Goal: Task Accomplishment & Management: Use online tool/utility

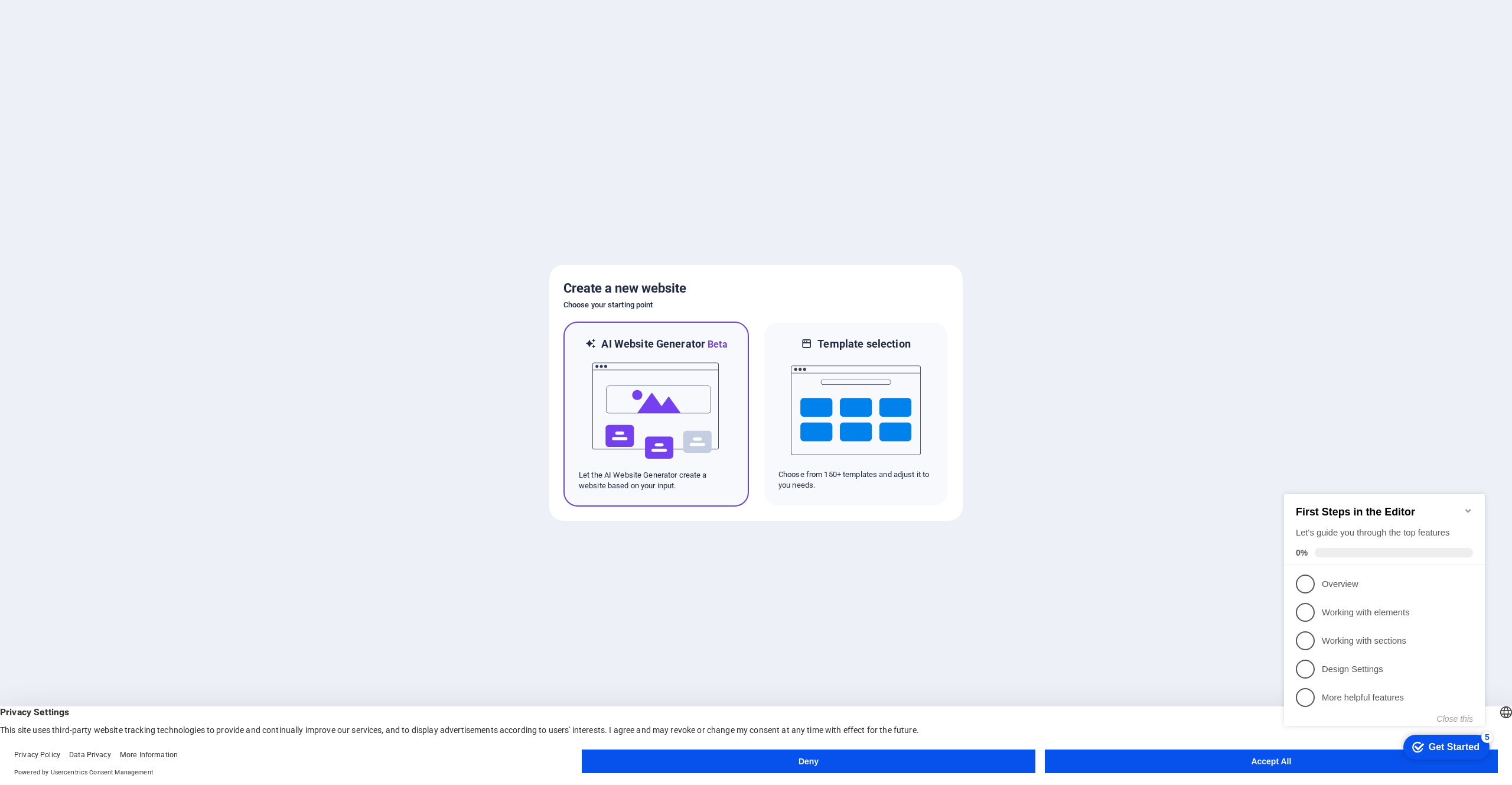
click at [693, 398] on img at bounding box center [656, 410] width 130 height 118
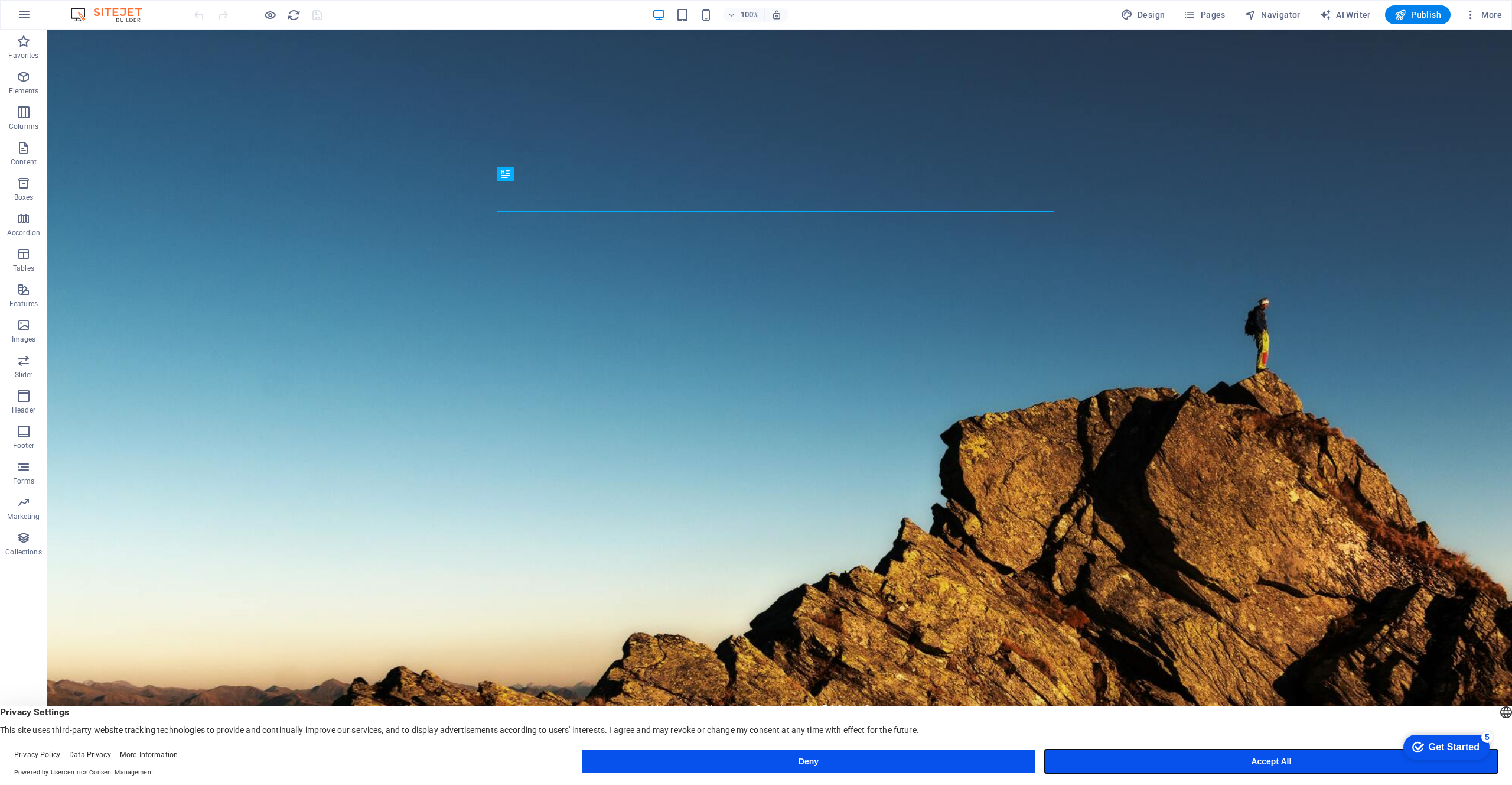
click at [1274, 756] on button "Accept All" at bounding box center [1271, 760] width 453 height 24
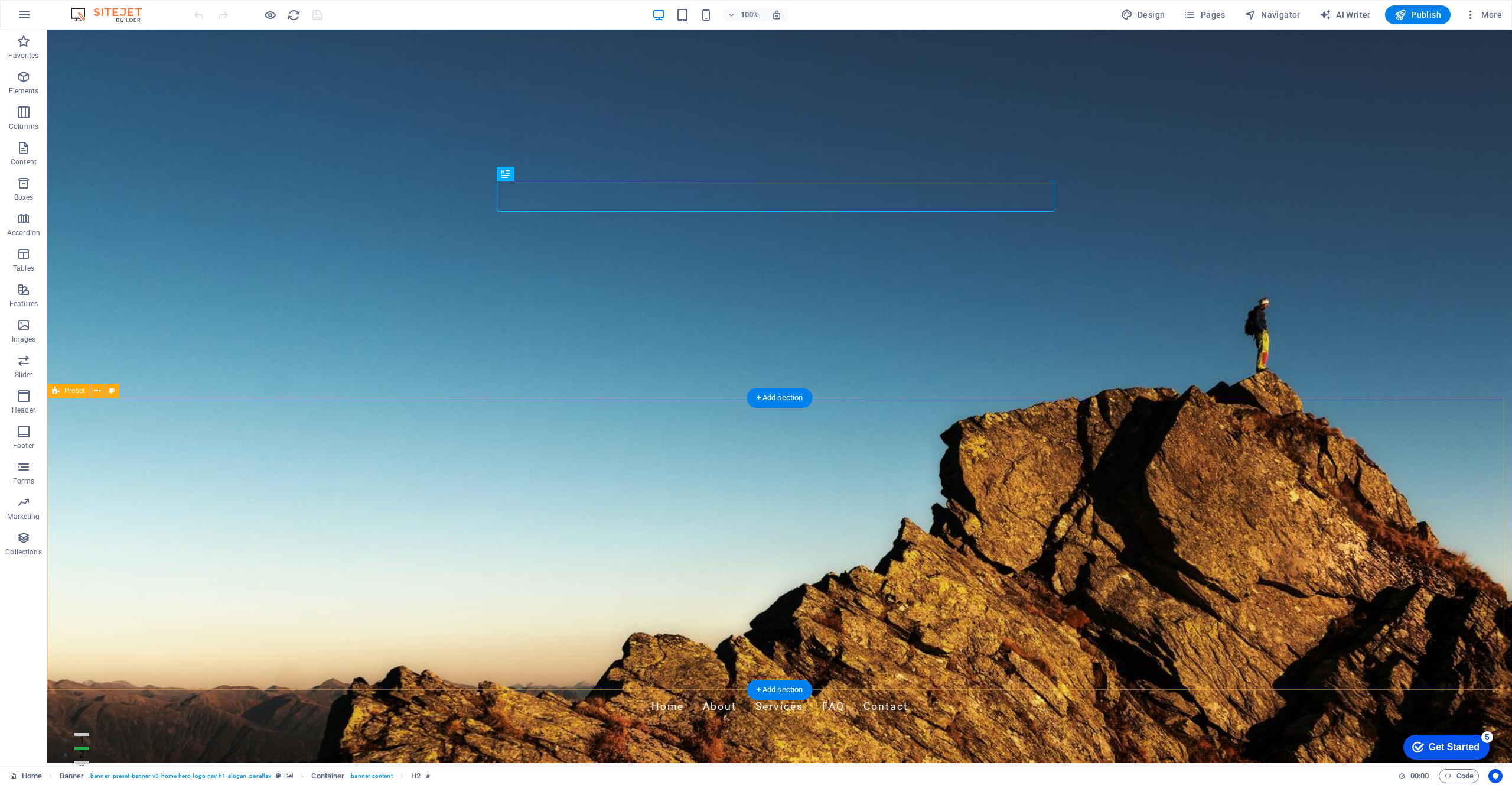
scroll to position [182, 0]
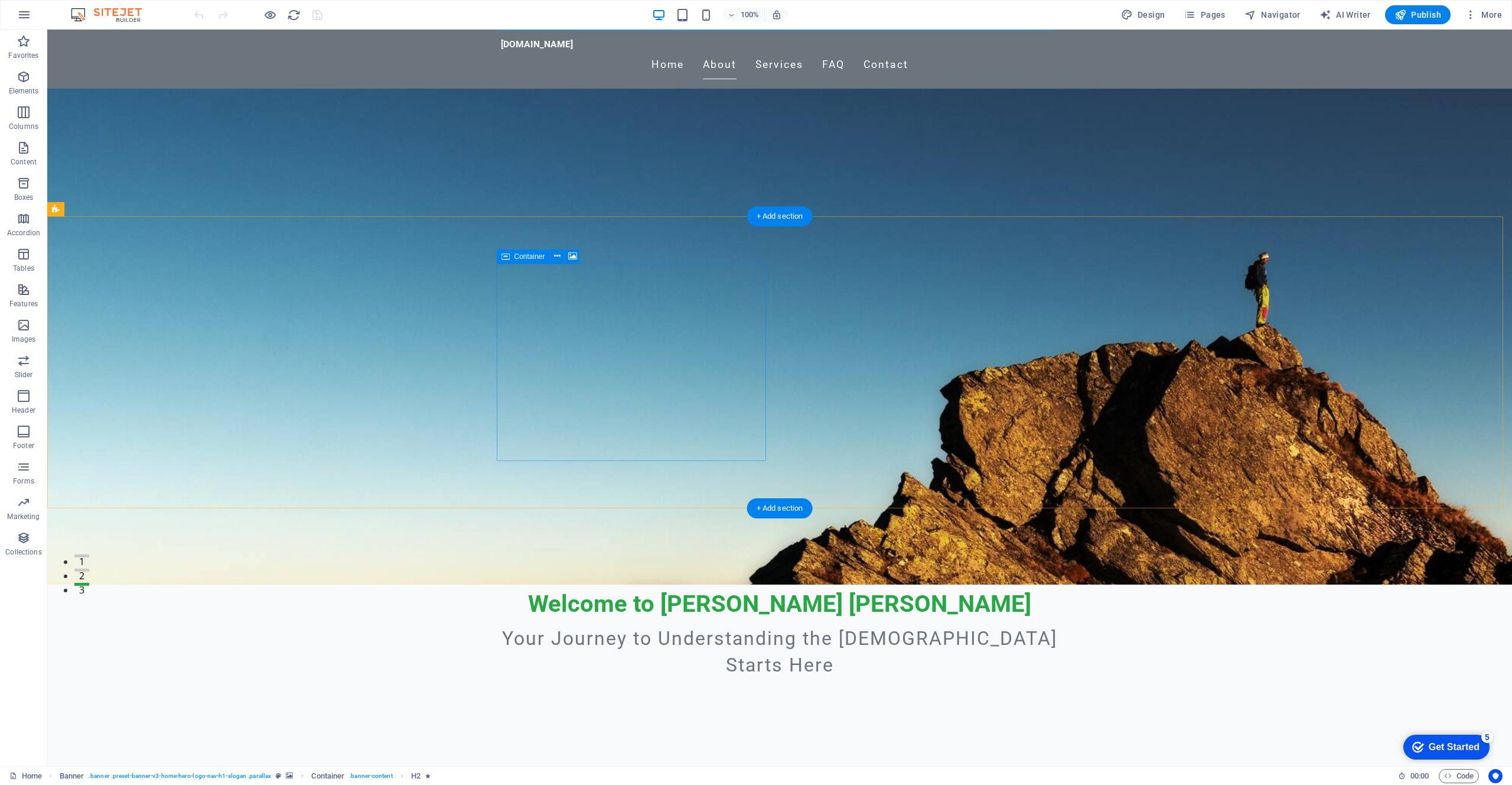
click at [530, 257] on span "Container" at bounding box center [530, 256] width 30 height 7
click at [574, 257] on icon at bounding box center [572, 256] width 9 height 12
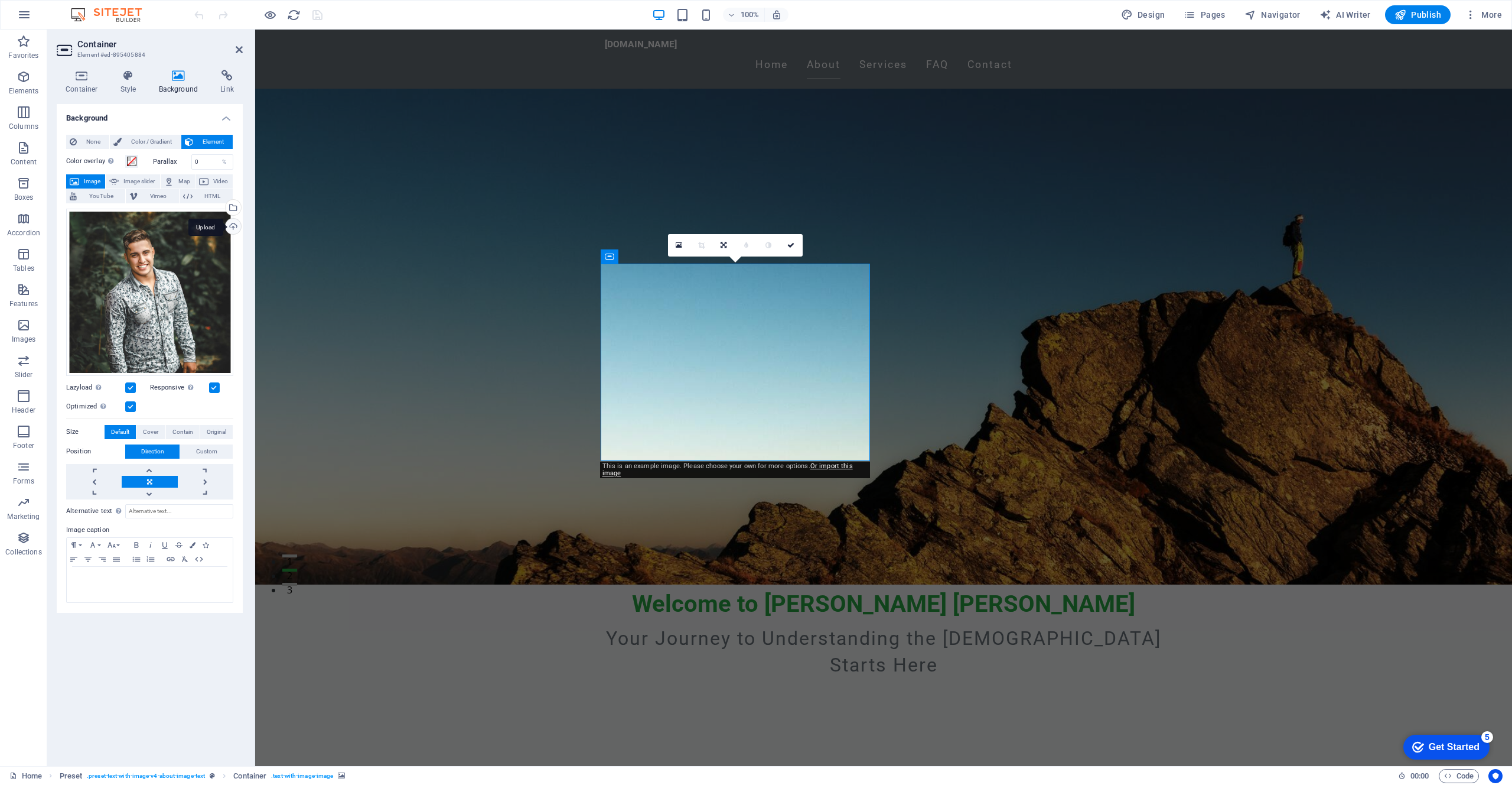
click at [233, 226] on div "Upload" at bounding box center [232, 227] width 18 height 18
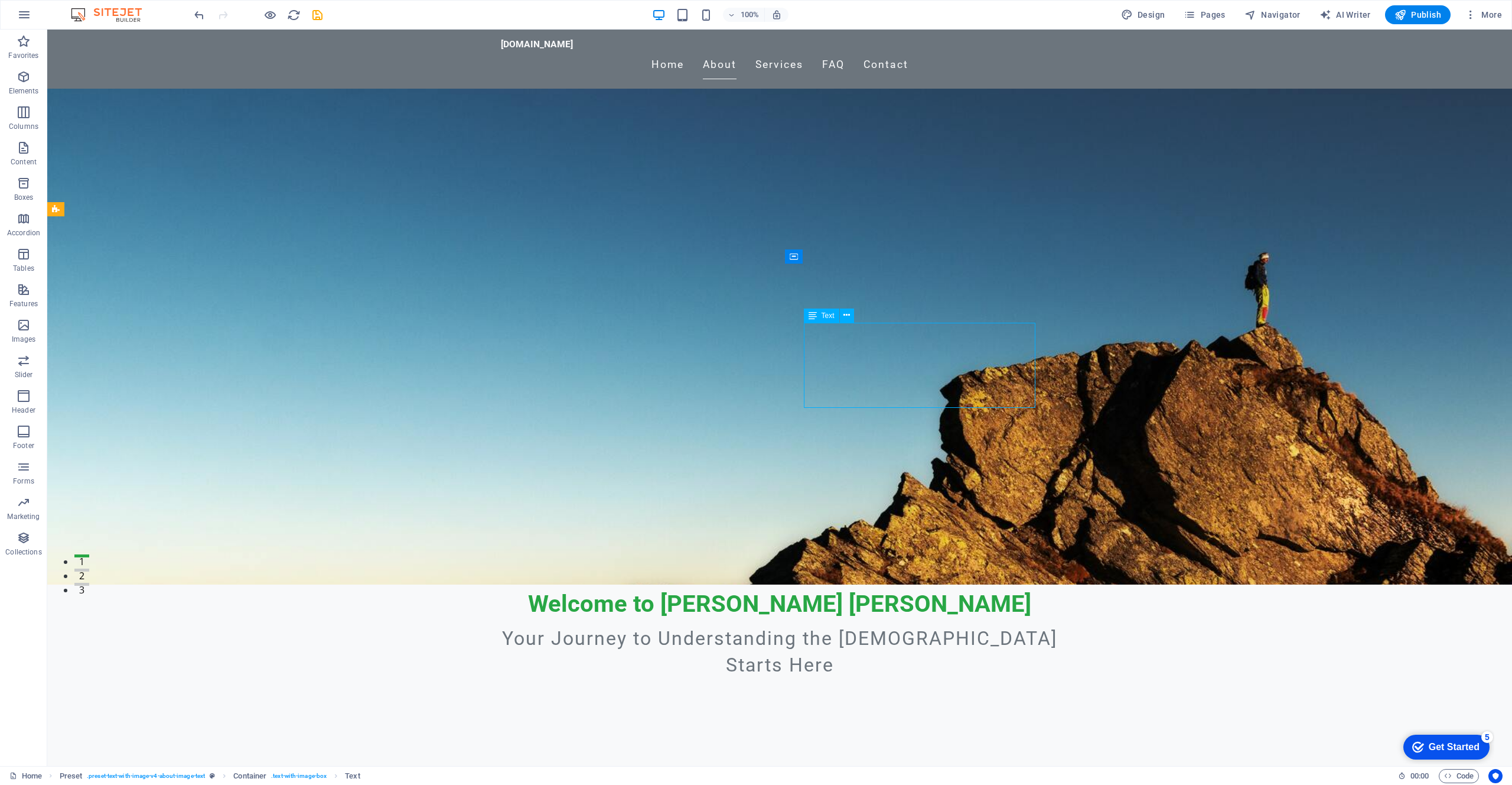
click at [1433, 13] on span "Publish" at bounding box center [1418, 14] width 47 height 11
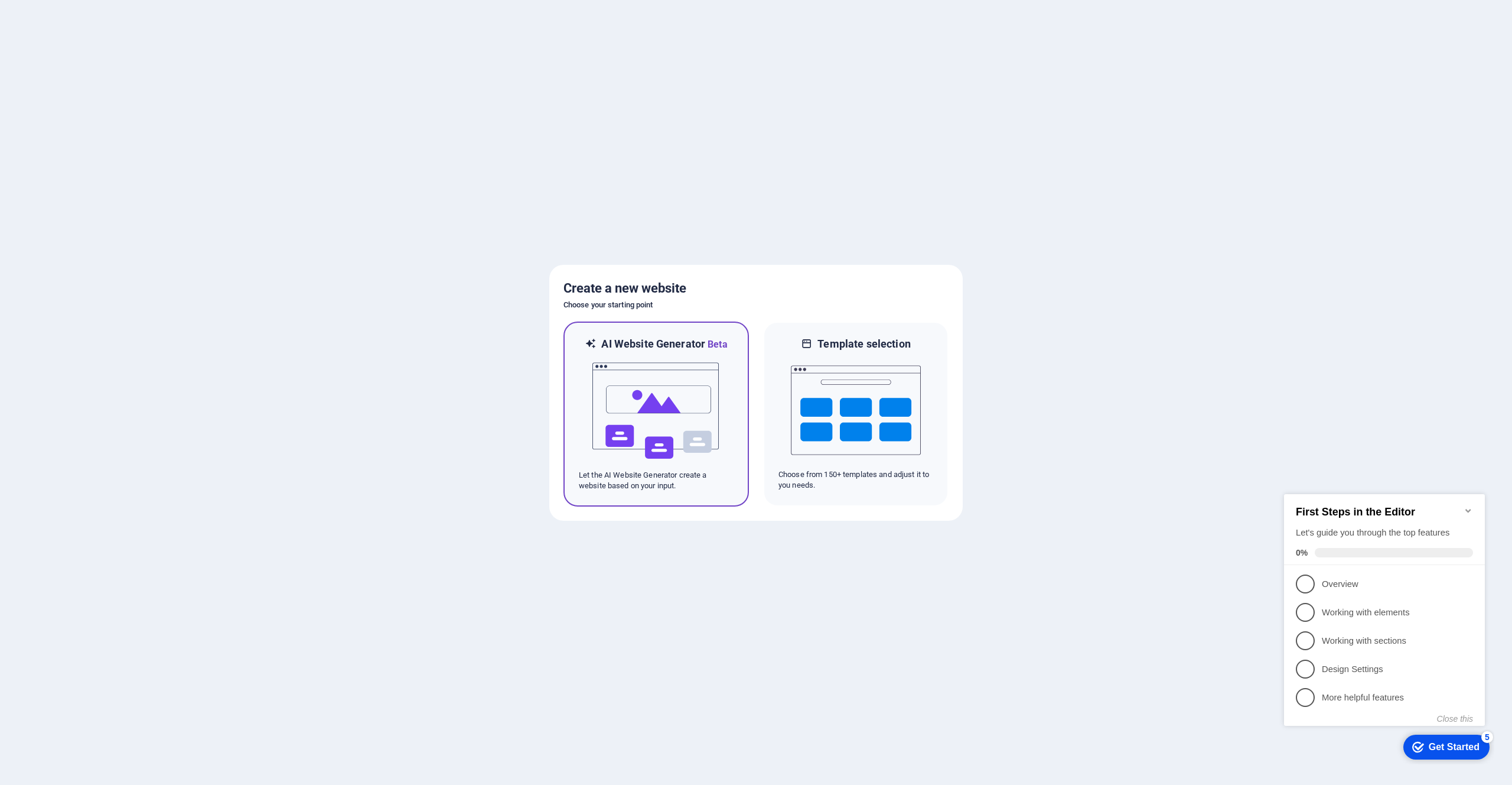
click at [690, 386] on img at bounding box center [656, 410] width 130 height 118
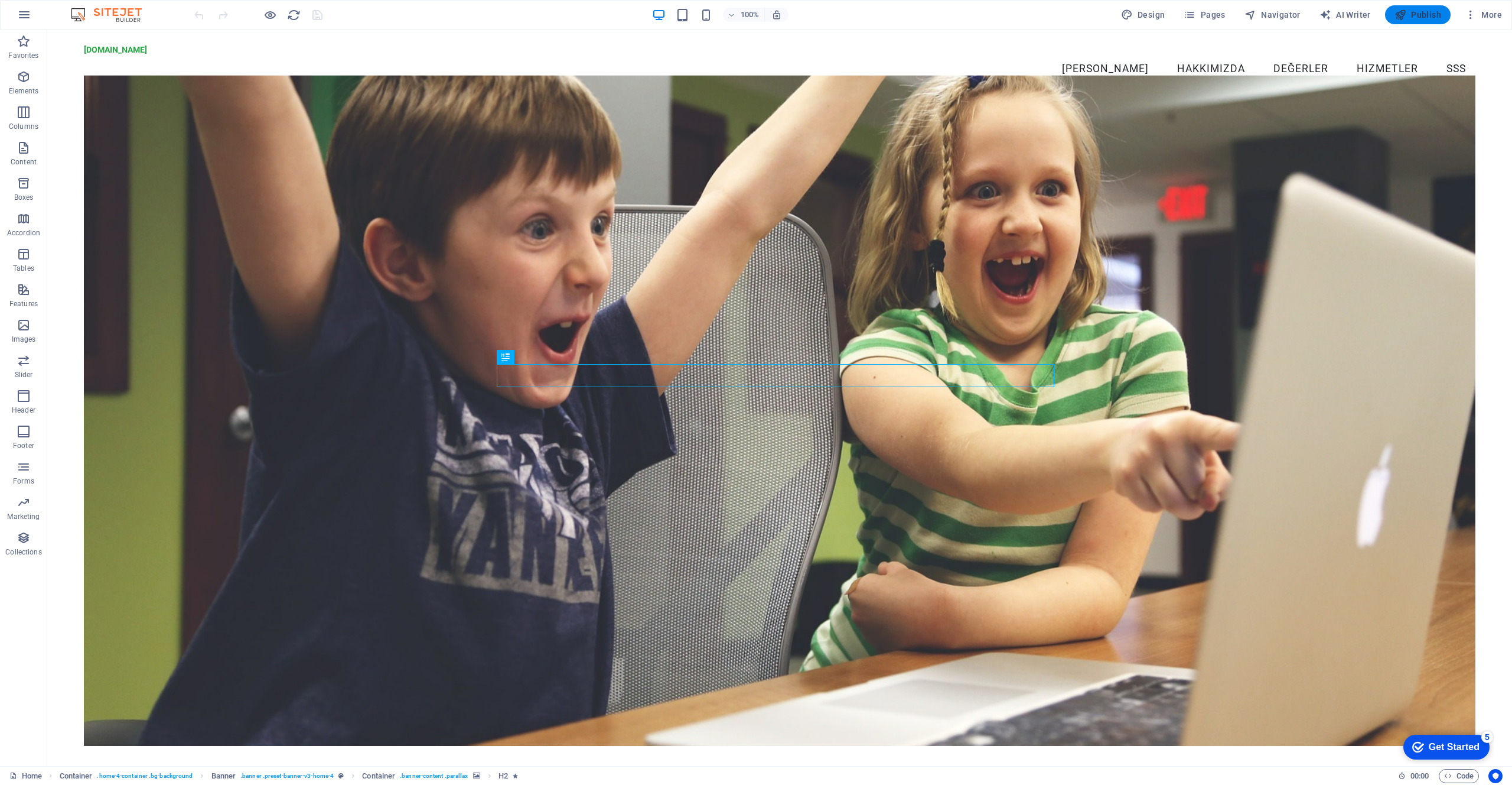
click at [1416, 12] on span "Publish" at bounding box center [1418, 14] width 47 height 11
